Goal: Transaction & Acquisition: Purchase product/service

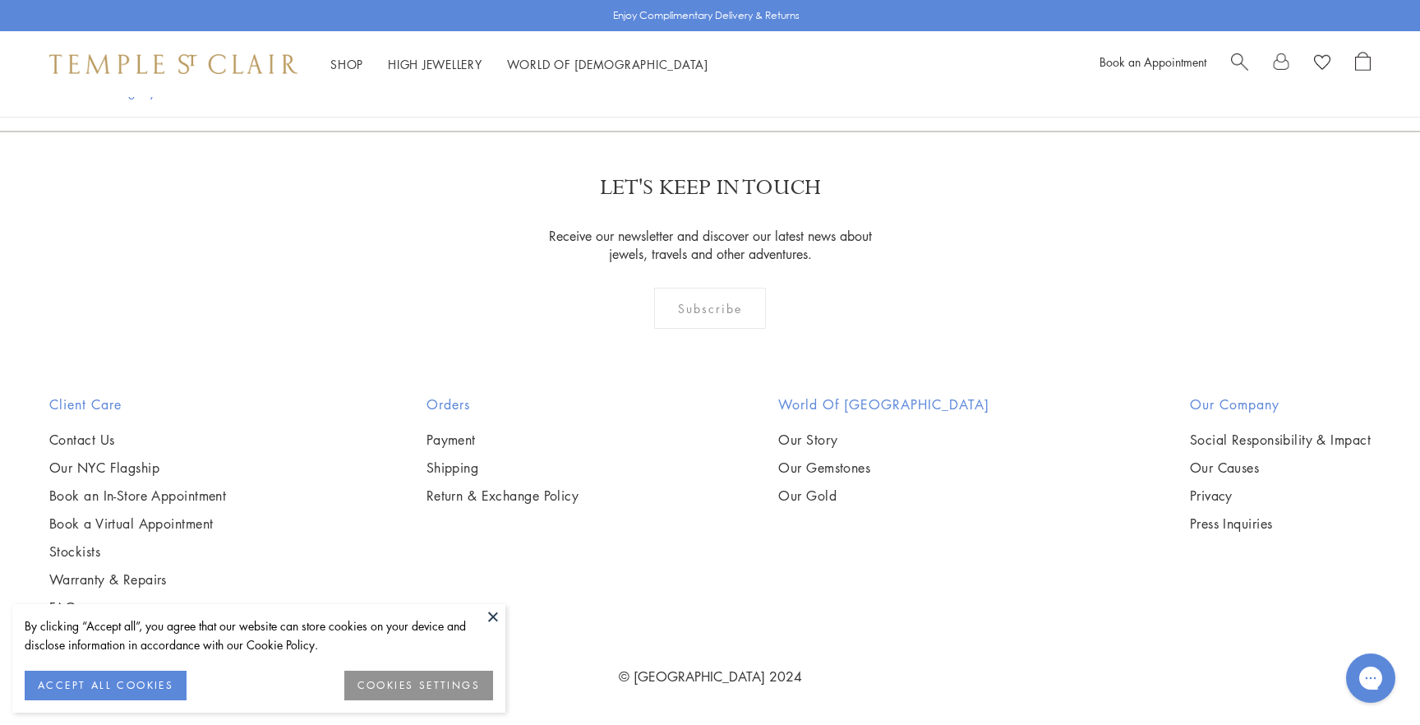
scroll to position [3339, 0]
click at [0, 0] on img at bounding box center [0, 0] width 0 height 0
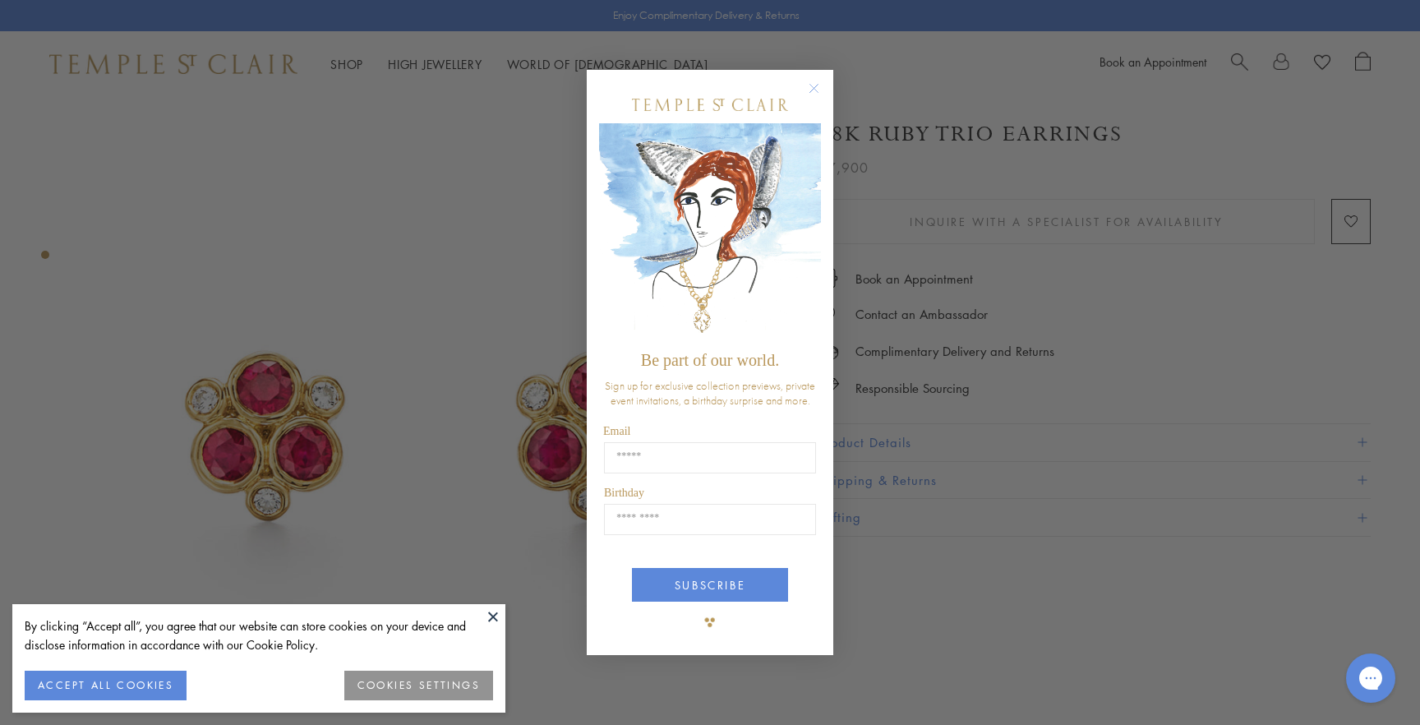
click at [809, 93] on circle "Close dialog" at bounding box center [814, 89] width 20 height 20
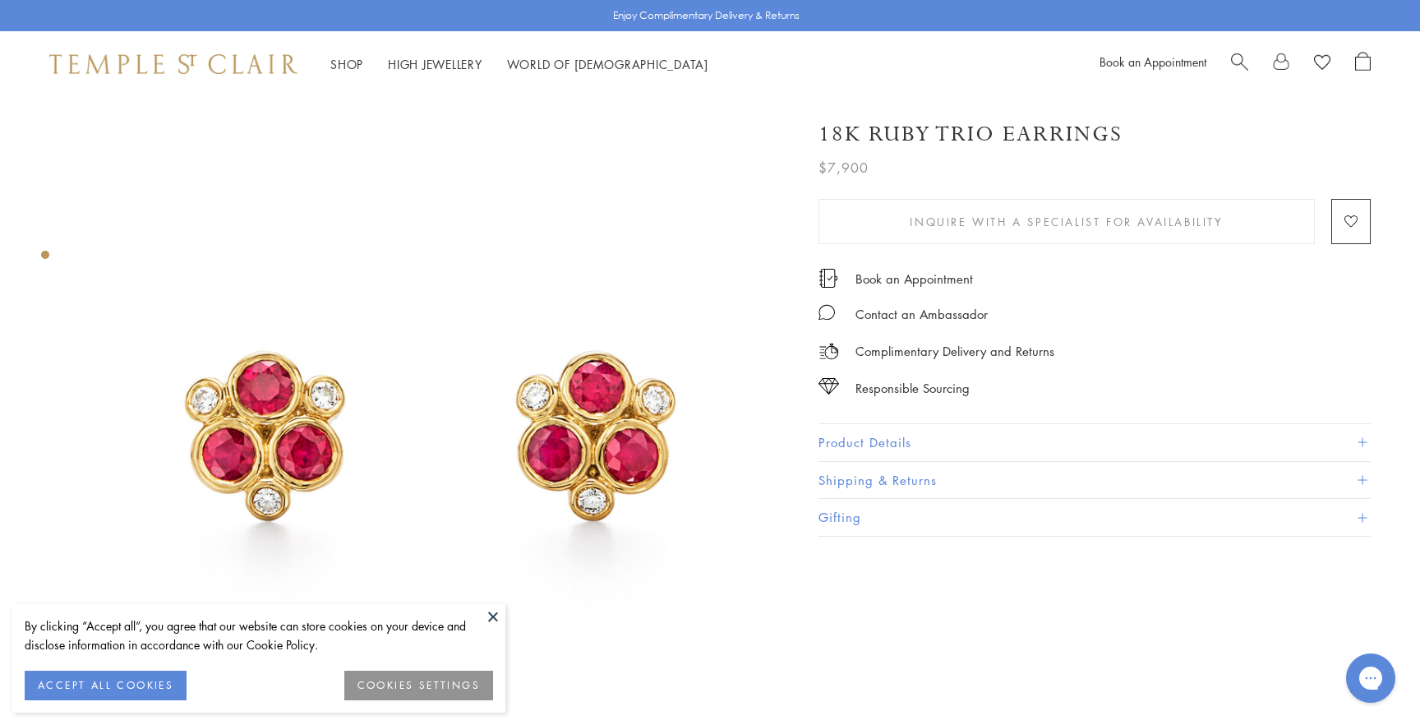
click at [914, 437] on button "Product Details" at bounding box center [1094, 442] width 552 height 37
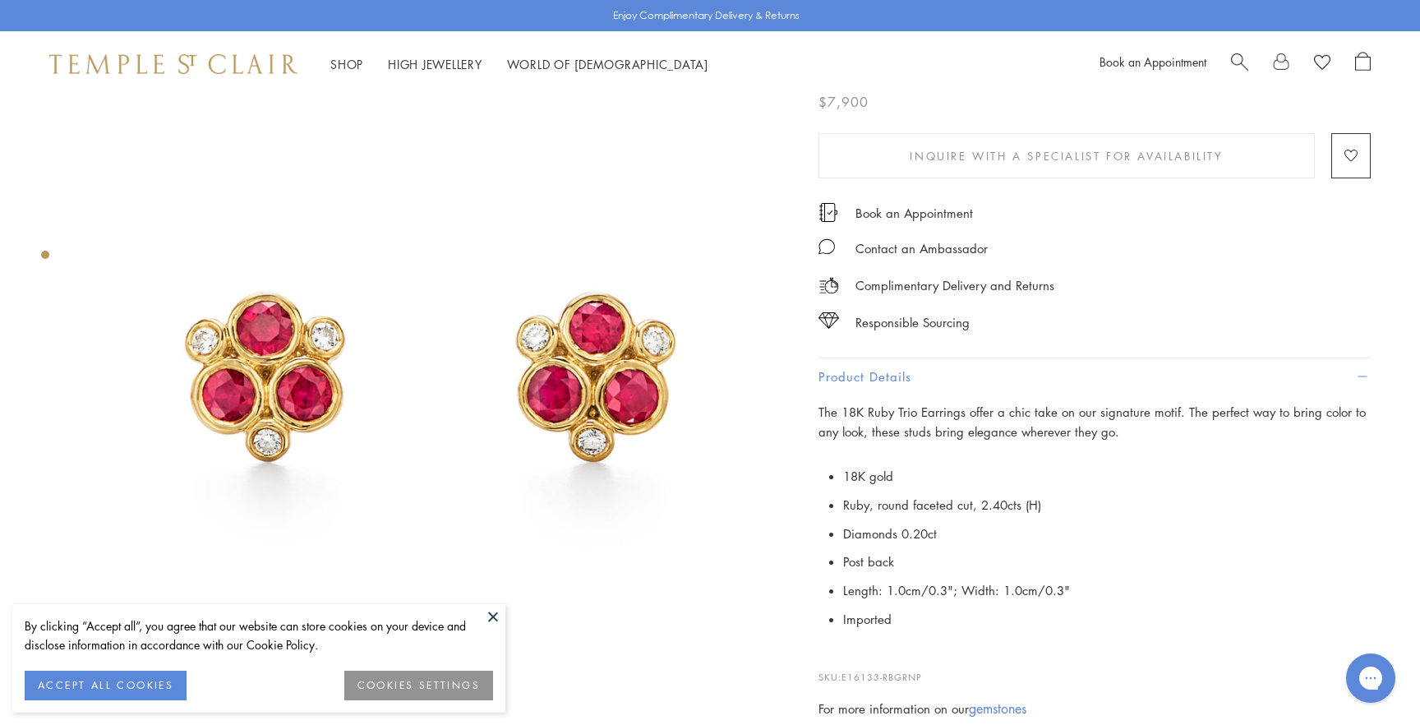
scroll to position [33, 0]
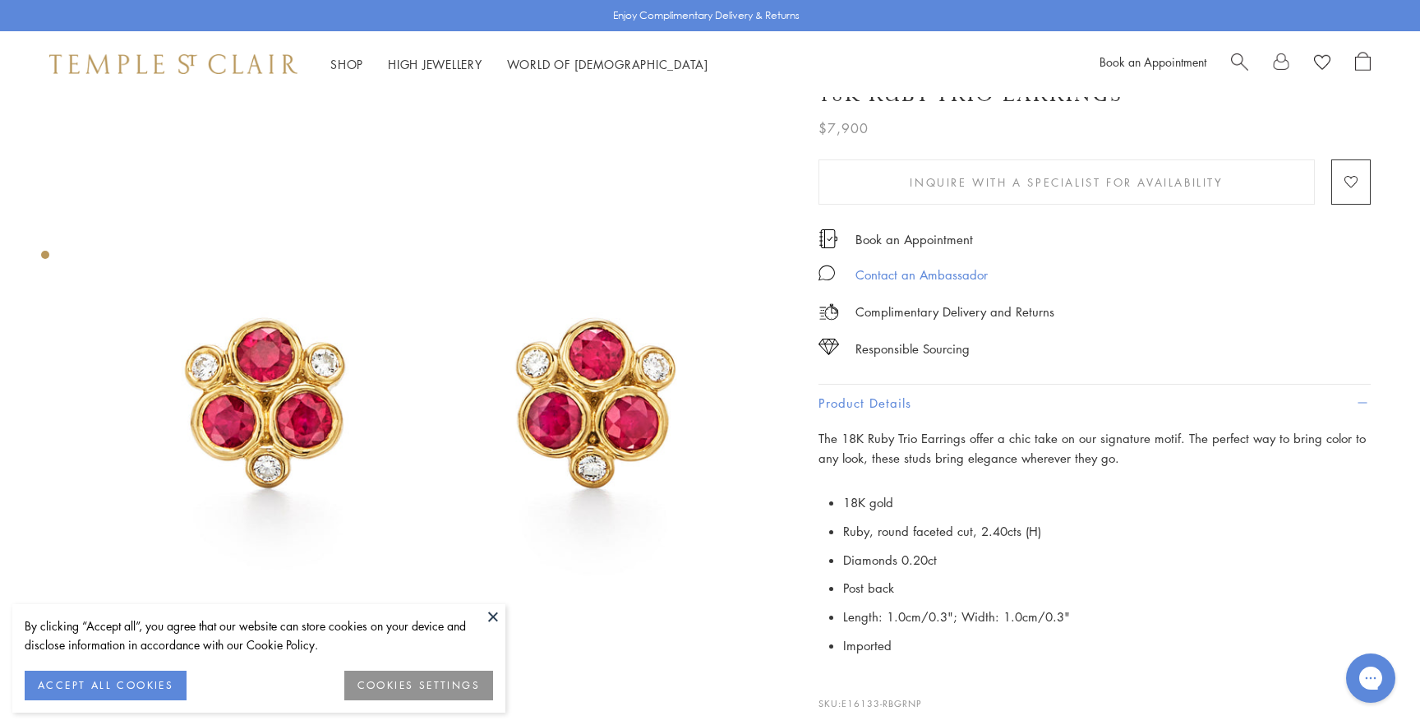
click at [927, 273] on div "Contact an Ambassador" at bounding box center [921, 275] width 132 height 21
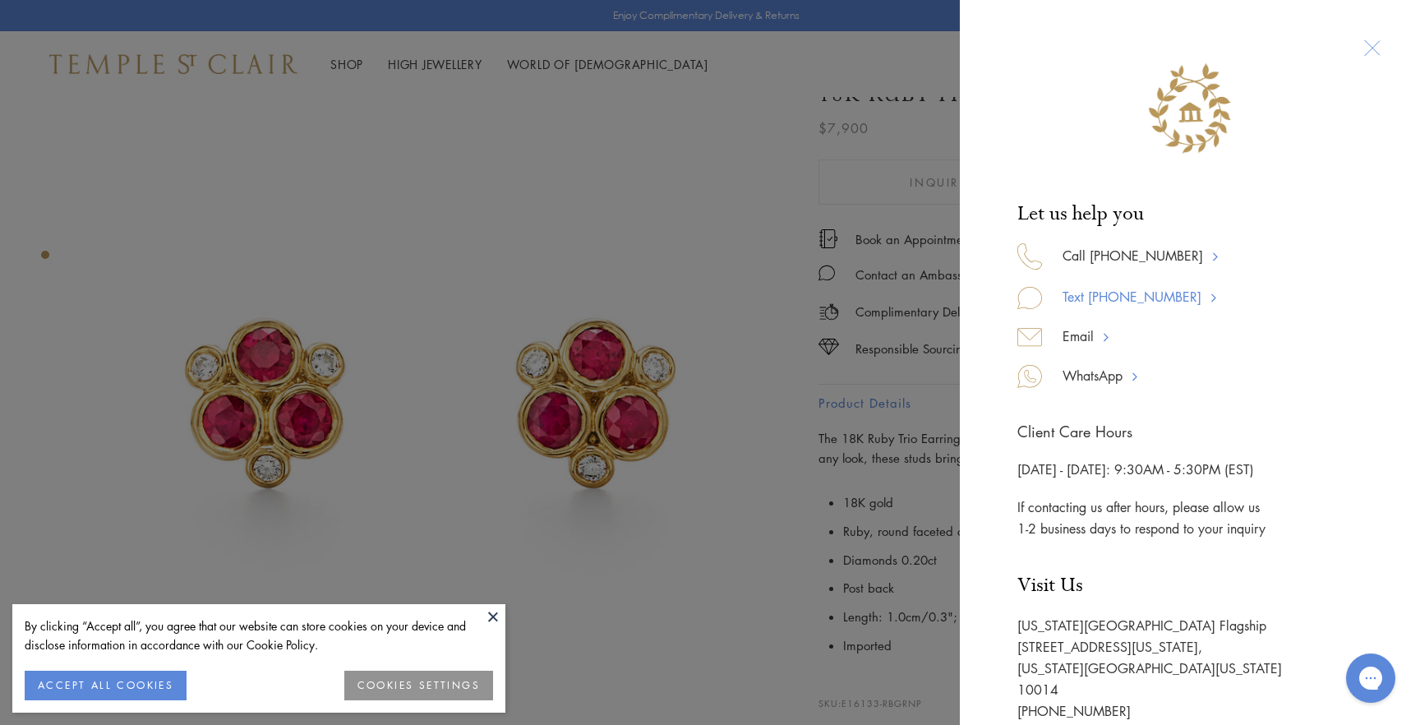
click at [1088, 301] on link "Text 917-755-3121" at bounding box center [1133, 297] width 183 height 23
click at [1084, 333] on link "Email" at bounding box center [1080, 336] width 76 height 23
click at [777, 469] on div "Let us help you Call 877-494-8317 Text 917-755-3121 Email WhatsApp Client Care …" at bounding box center [710, 362] width 1420 height 725
